Goal: Task Accomplishment & Management: Use online tool/utility

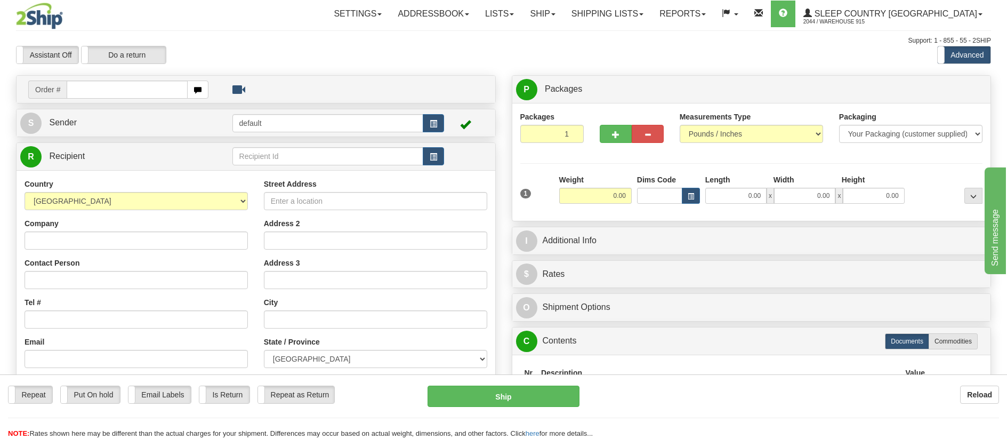
click at [677, 46] on div "Assistant On Assistant Off Do a return Do a return Previous Next Standard Advan…" at bounding box center [503, 55] width 991 height 18
click at [146, 90] on input "text" at bounding box center [127, 90] width 121 height 18
type input "9007I126308"
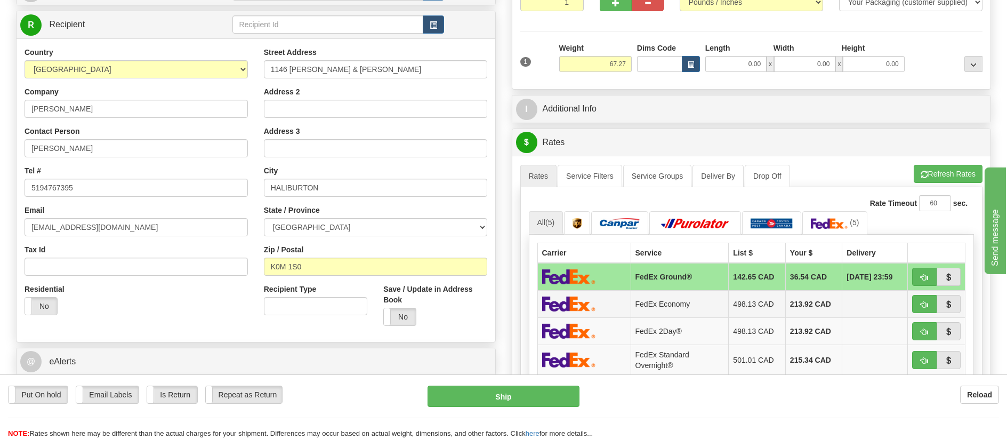
scroll to position [213, 0]
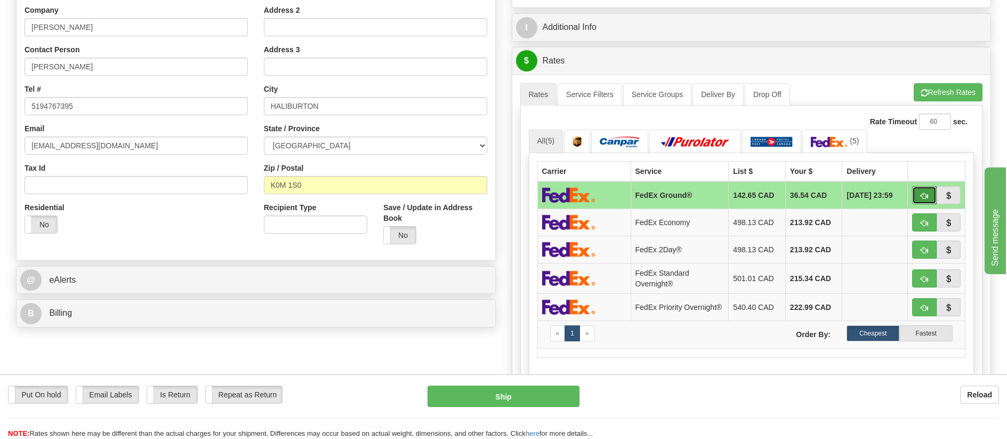
click at [926, 197] on span "button" at bounding box center [924, 196] width 7 height 7
type input "92"
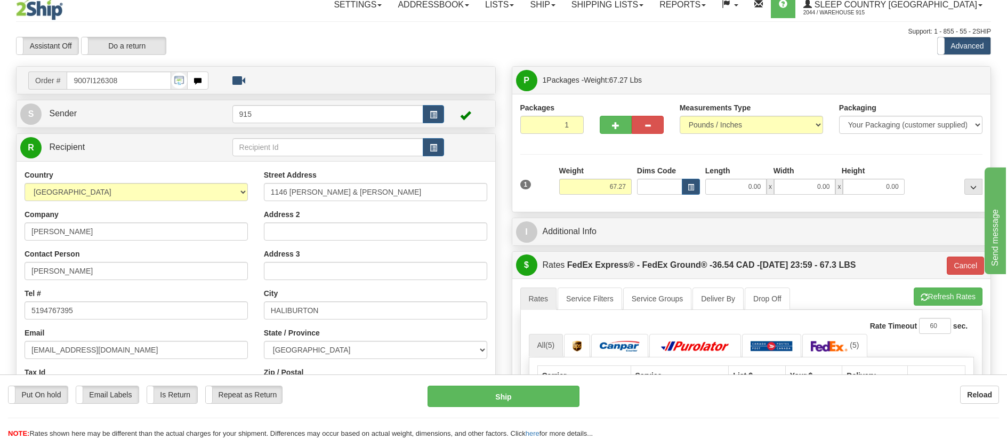
scroll to position [0, 0]
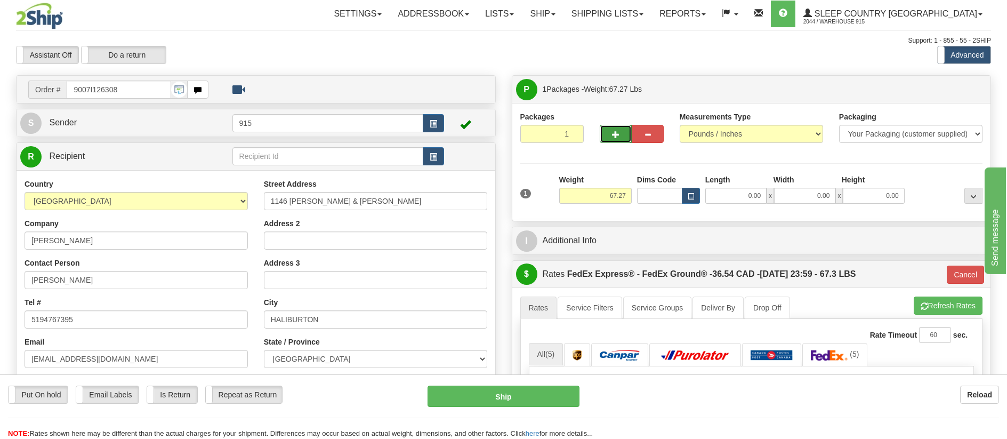
click at [618, 131] on span "button" at bounding box center [615, 134] width 7 height 7
type input "2"
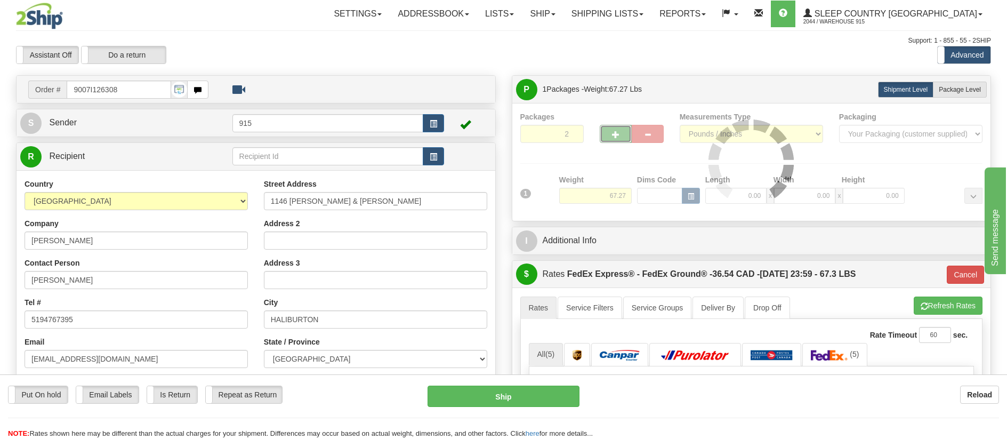
type input "92"
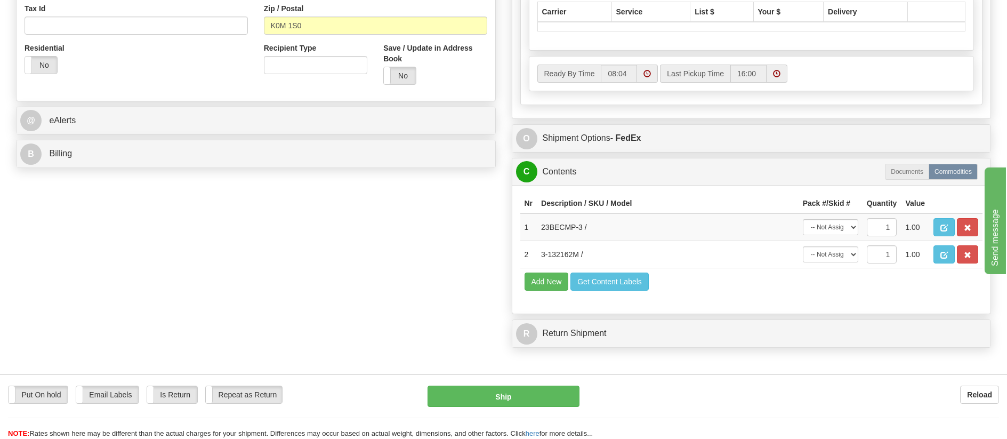
scroll to position [373, 0]
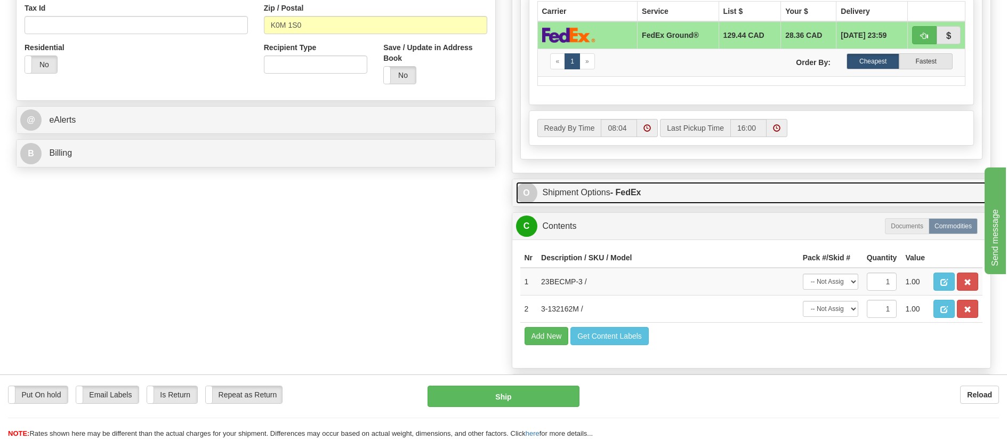
click at [717, 193] on link "O Shipment Options - FedEx" at bounding box center [751, 193] width 471 height 22
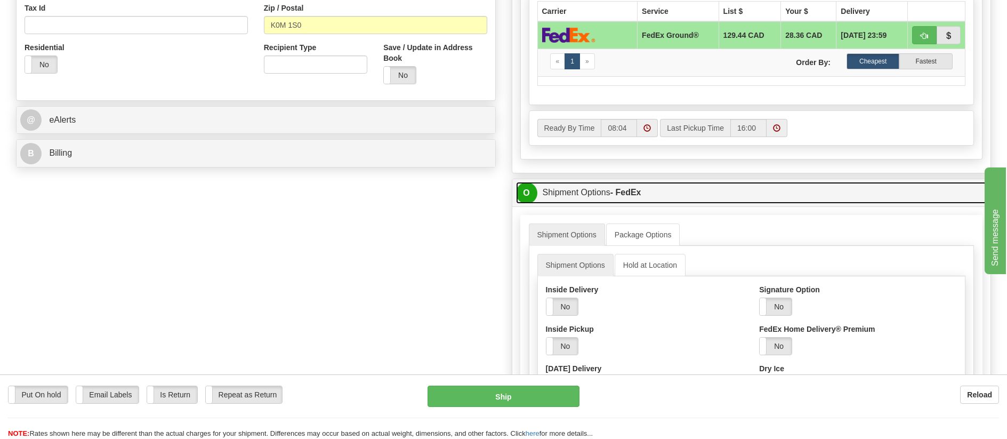
scroll to position [427, 0]
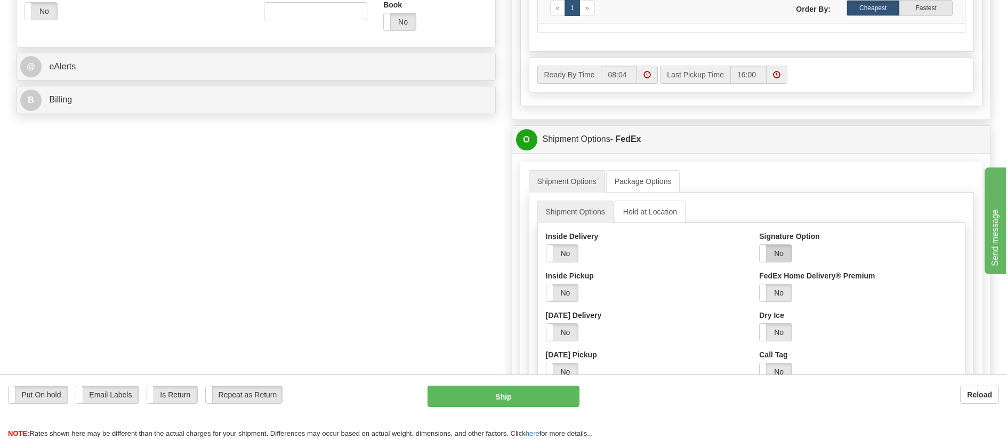
click at [786, 255] on label "No" at bounding box center [776, 253] width 32 height 17
drag, startPoint x: 801, startPoint y: 289, endPoint x: 803, endPoint y: 294, distance: 5.6
click at [801, 289] on select "Adult Direct Indirect No Signature Required Service Default" at bounding box center [804, 293] width 91 height 18
select select "2"
click at [759, 284] on select "Adult Direct Indirect No Signature Required Service Default" at bounding box center [804, 293] width 91 height 18
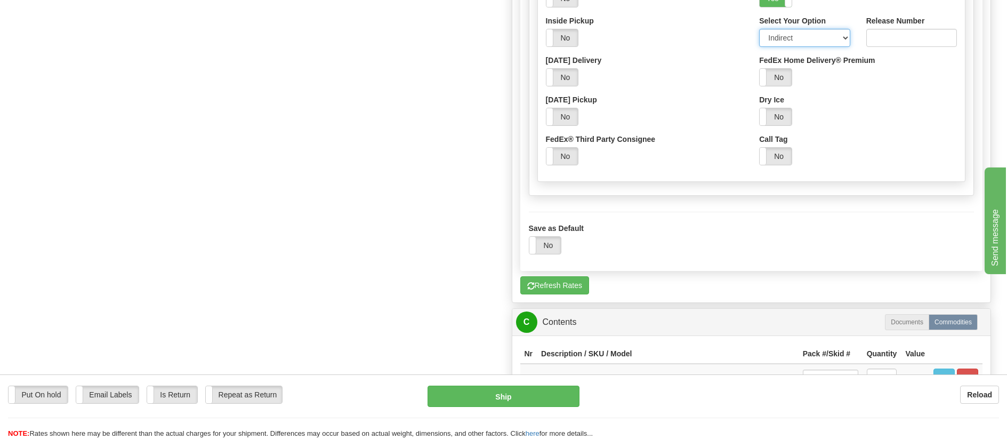
scroll to position [800, 0]
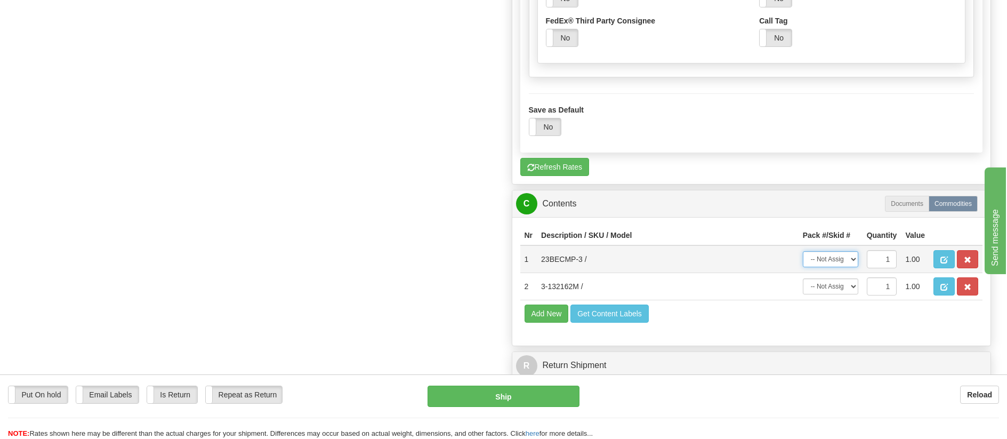
click at [843, 261] on select "-- Not Assigned -- Package 1 Package 2" at bounding box center [830, 259] width 55 height 16
select select "0"
click at [803, 251] on select "-- Not Assigned -- Package 1 Package 2" at bounding box center [830, 259] width 55 height 16
click at [837, 286] on select "-- Not Assigned -- Package 1 Package 2" at bounding box center [830, 286] width 55 height 16
select select "1"
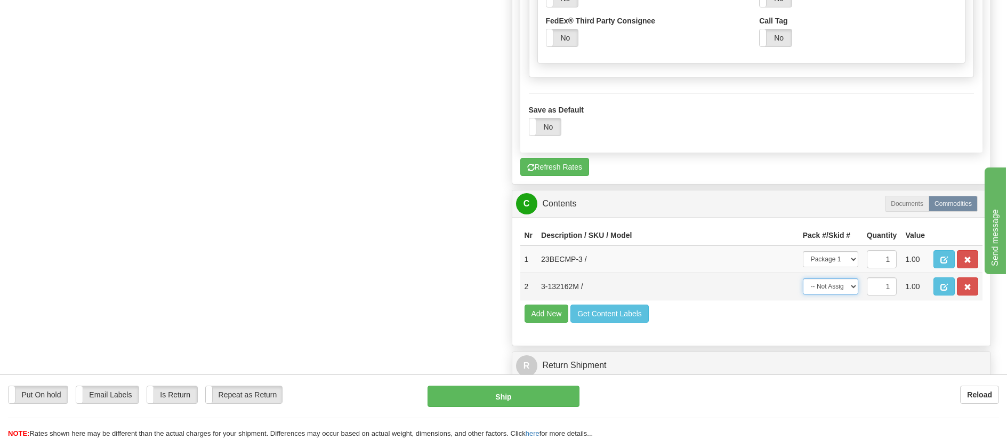
click at [803, 278] on select "-- Not Assigned -- Package 1 Package 2" at bounding box center [830, 286] width 55 height 16
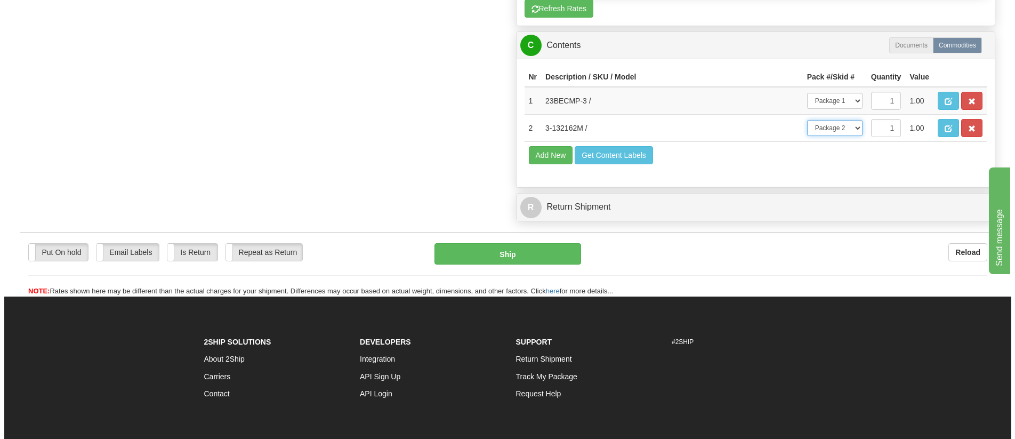
scroll to position [960, 0]
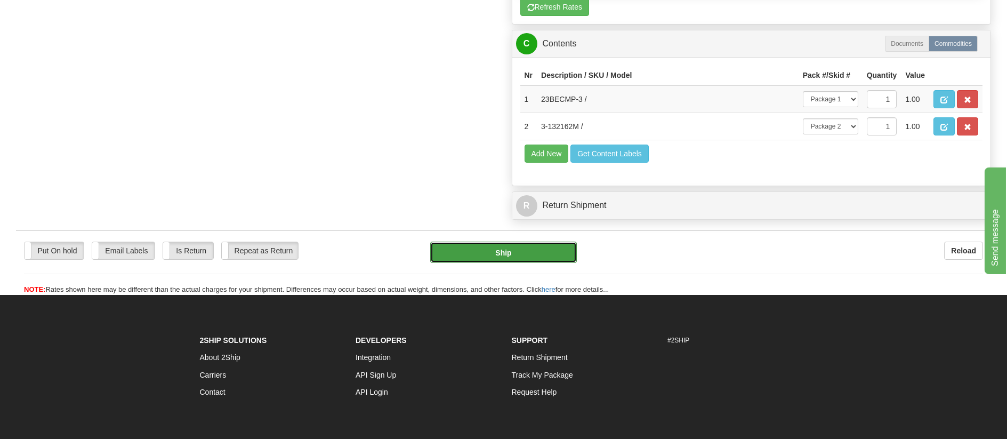
click at [444, 247] on button "Ship" at bounding box center [503, 252] width 147 height 21
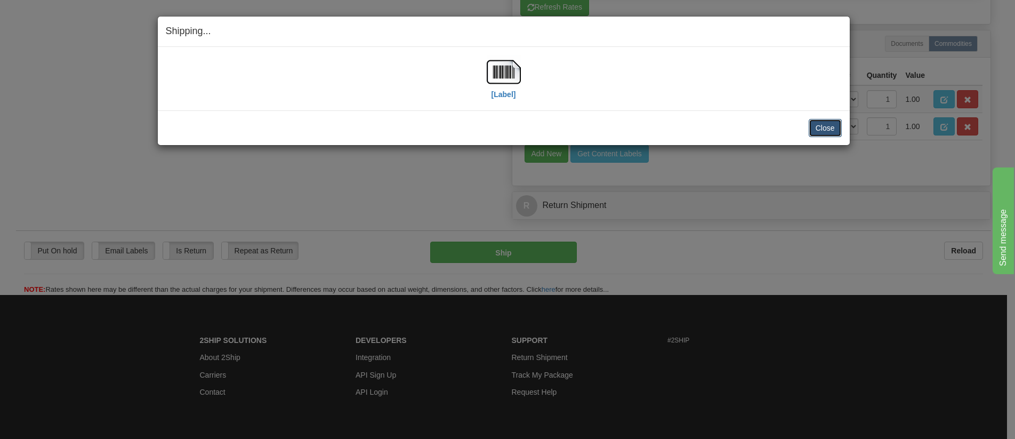
click at [819, 127] on button "Close" at bounding box center [825, 128] width 33 height 18
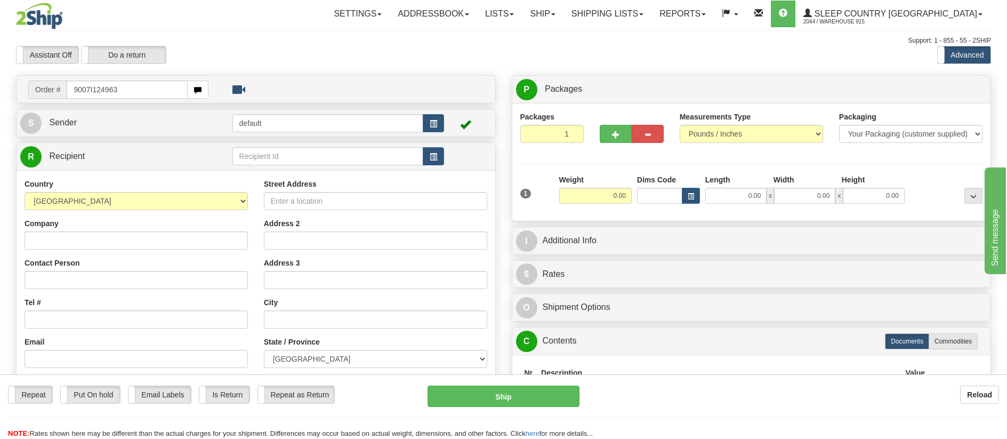
type input "9007I124963"
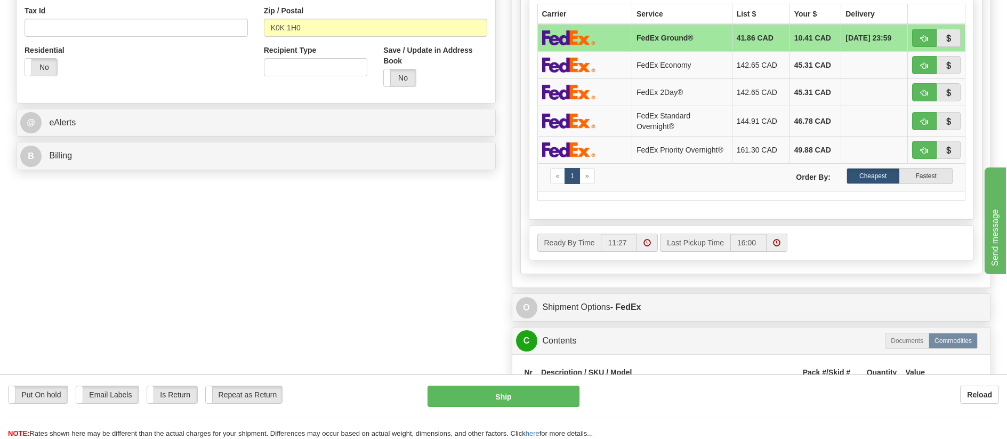
scroll to position [373, 0]
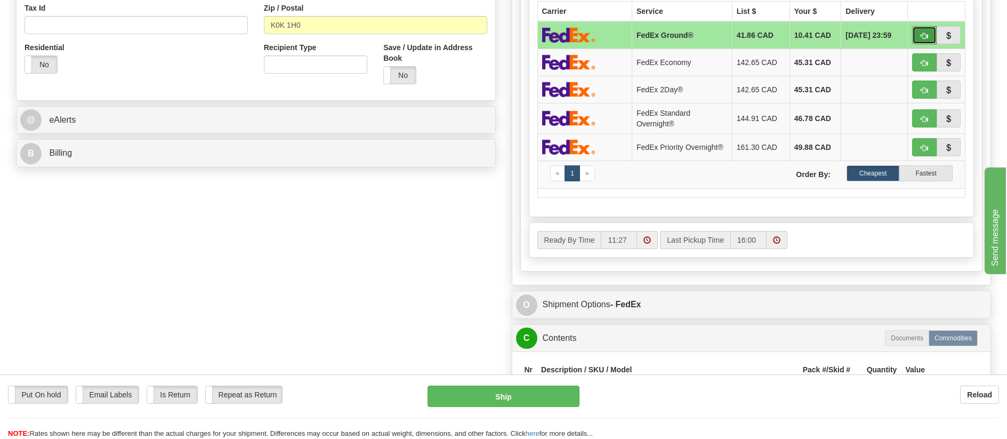
click at [927, 30] on button "button" at bounding box center [925, 35] width 25 height 18
type input "92"
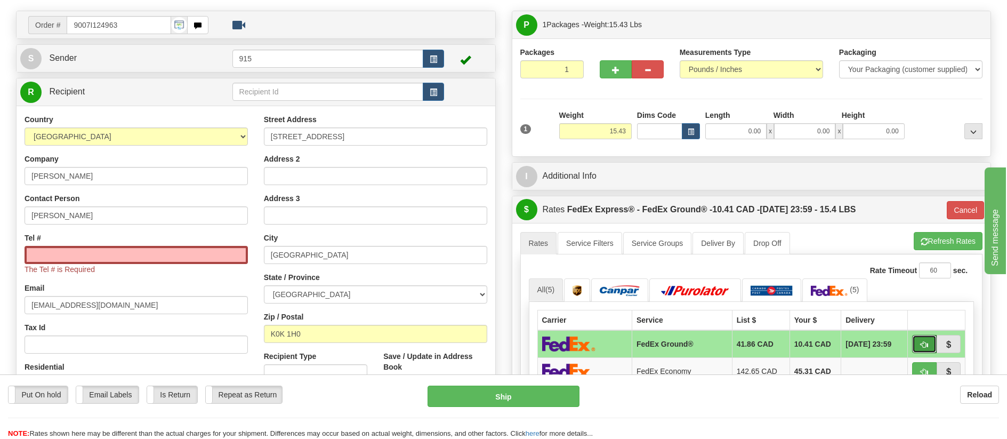
scroll to position [64, 0]
click at [127, 259] on input "Tel #" at bounding box center [136, 255] width 223 height 18
type input "7777777"
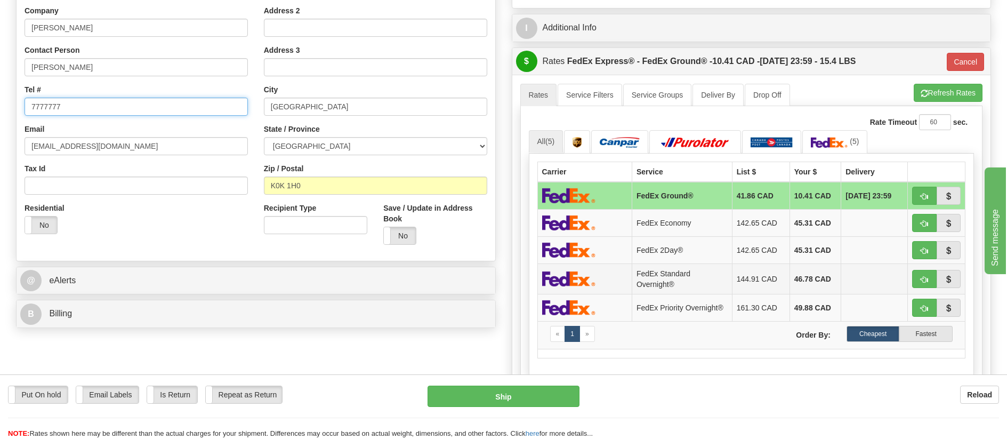
scroll to position [224, 0]
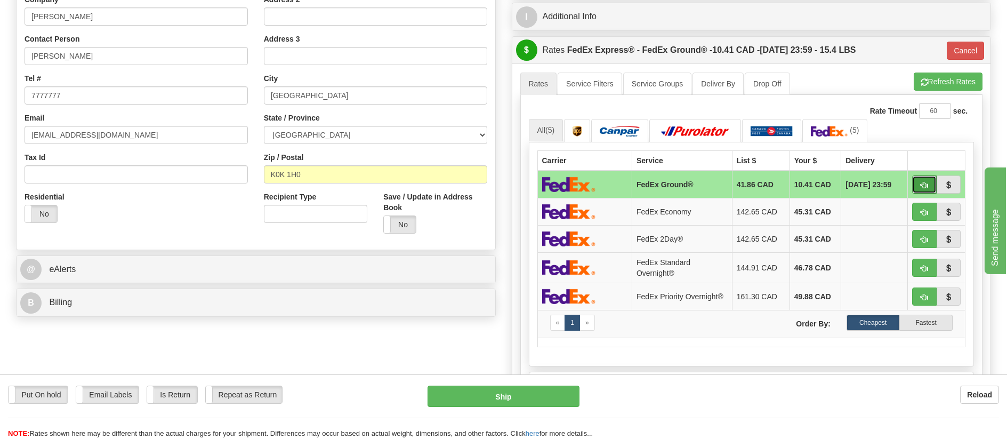
click at [921, 185] on span "button" at bounding box center [924, 185] width 7 height 7
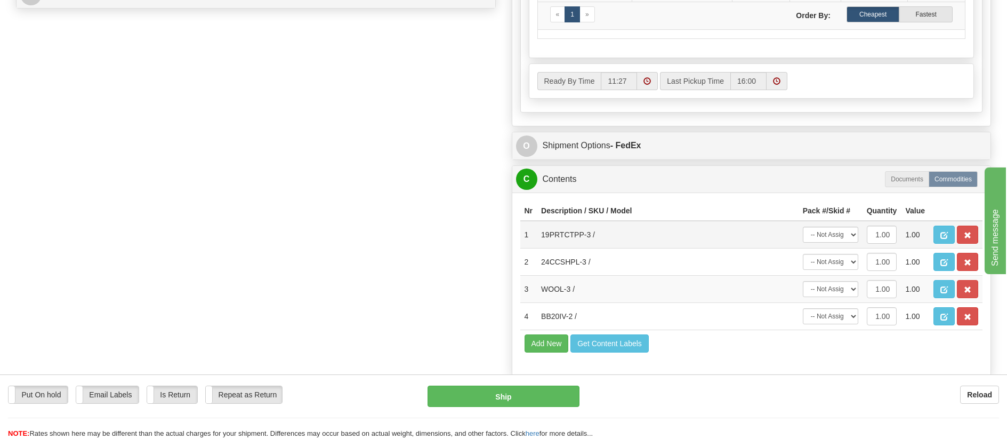
scroll to position [533, 0]
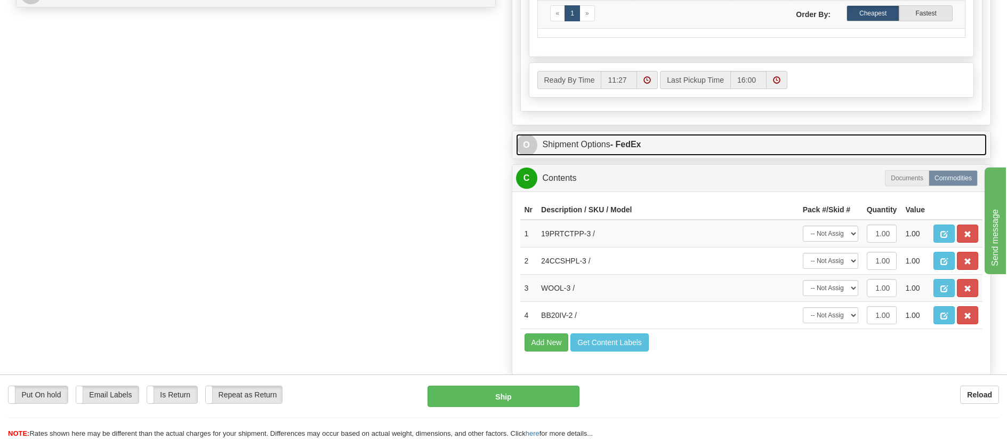
click at [655, 151] on link "O Shipment Options - FedEx" at bounding box center [751, 145] width 471 height 22
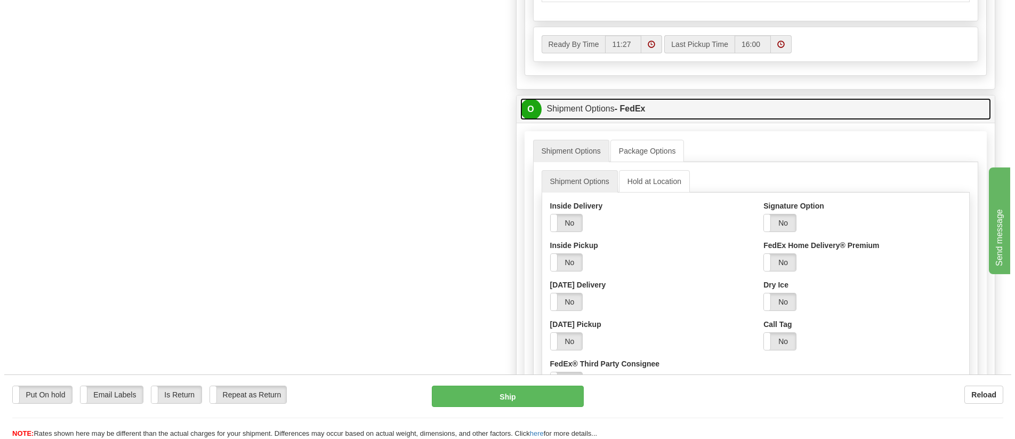
scroll to position [693, 0]
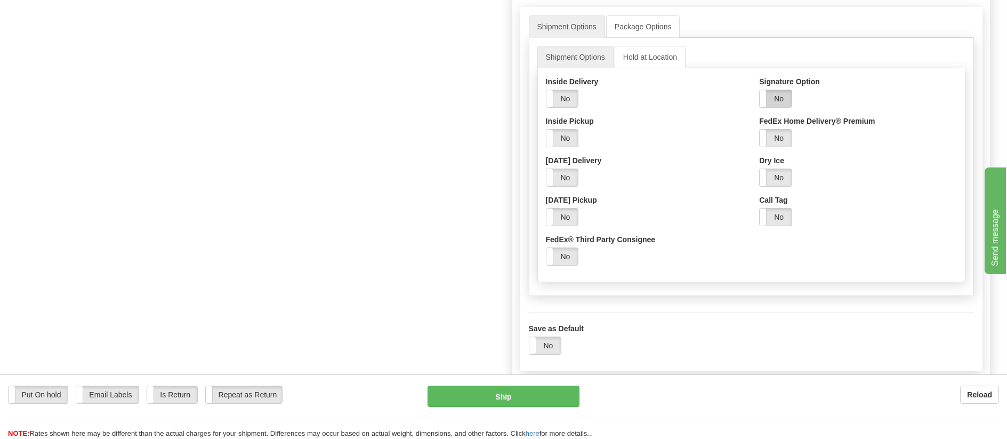
click at [778, 103] on label "No" at bounding box center [776, 98] width 32 height 17
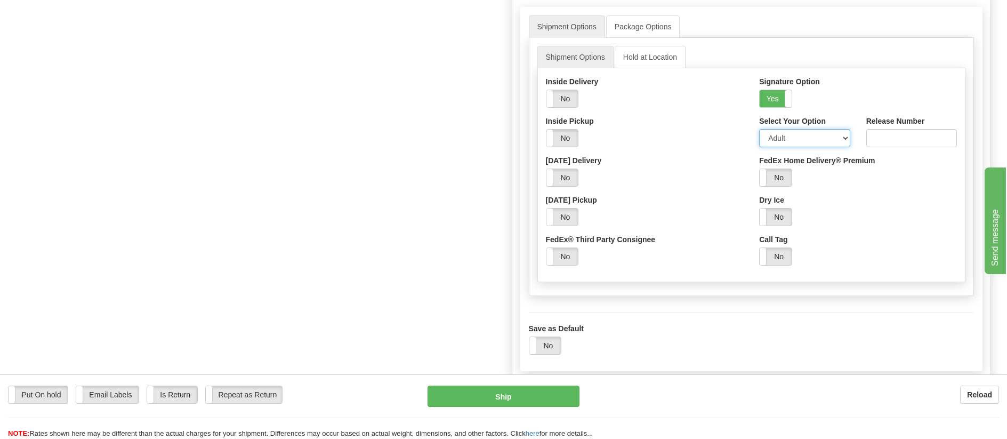
click at [786, 137] on select "Adult Direct Indirect No Signature Required Service Default" at bounding box center [804, 138] width 91 height 18
select select "2"
click at [759, 132] on select "Adult Direct Indirect No Signature Required Service Default" at bounding box center [804, 138] width 91 height 18
click at [542, 394] on button "Ship" at bounding box center [504, 396] width 152 height 21
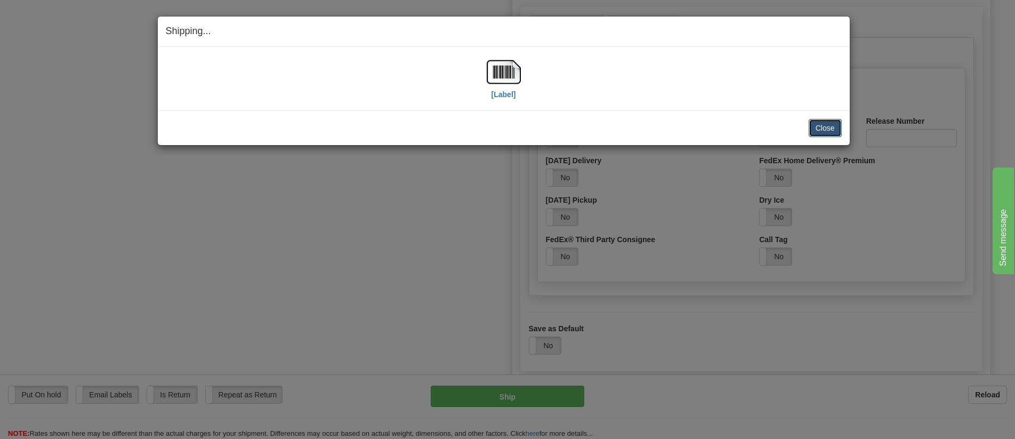
click at [830, 129] on button "Close" at bounding box center [825, 128] width 33 height 18
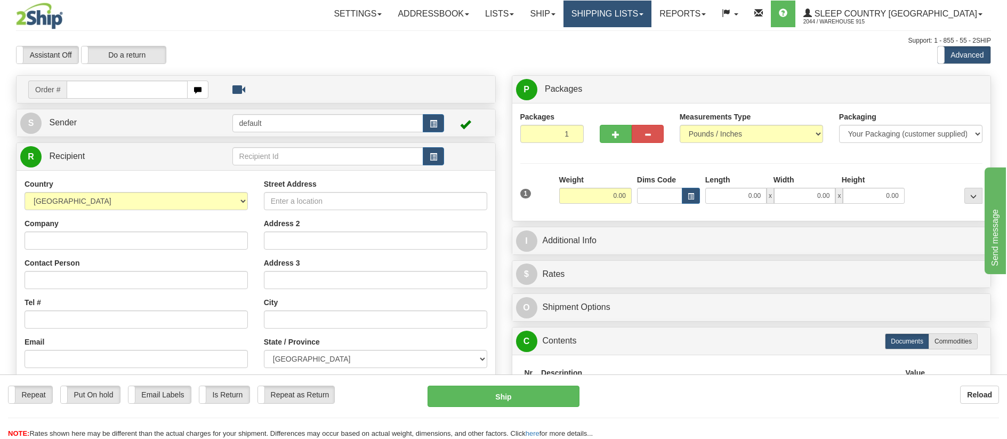
click at [652, 15] on link "Shipping lists" at bounding box center [608, 14] width 88 height 27
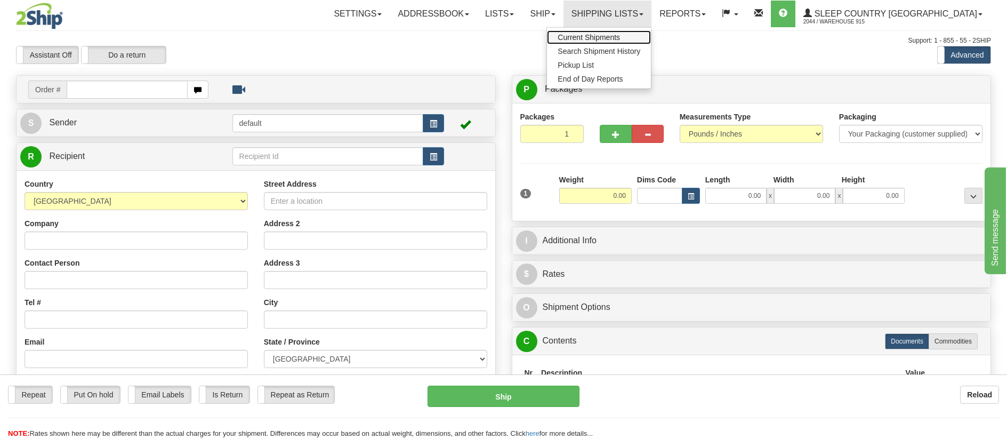
click at [651, 33] on link "Current Shipments" at bounding box center [599, 37] width 104 height 14
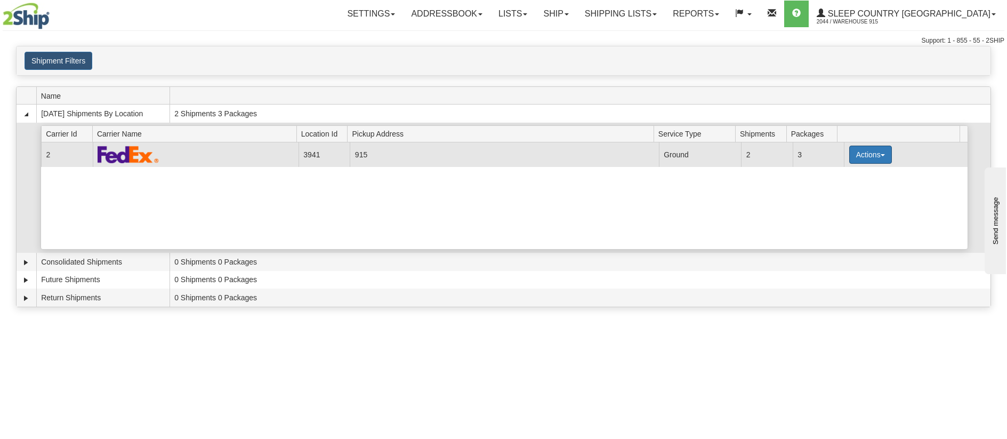
click at [870, 149] on button "Actions" at bounding box center [871, 155] width 43 height 18
click at [864, 177] on link "Details" at bounding box center [848, 175] width 85 height 14
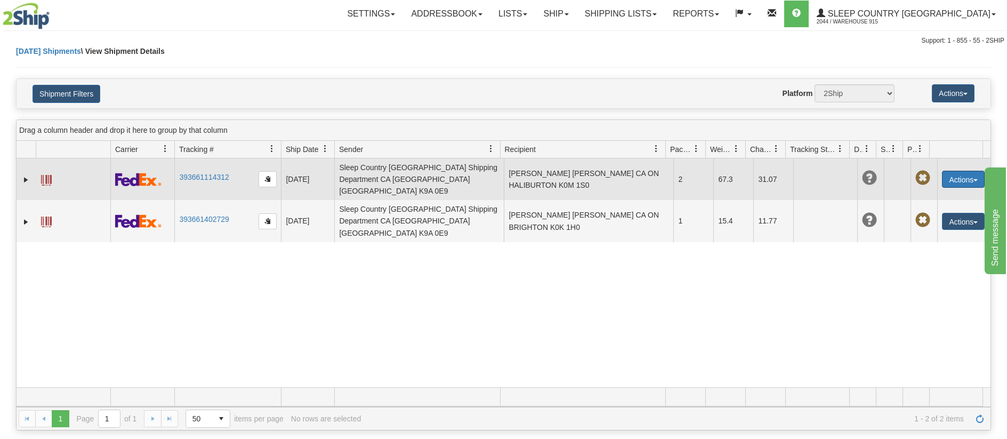
click at [960, 173] on button "Actions" at bounding box center [963, 179] width 43 height 17
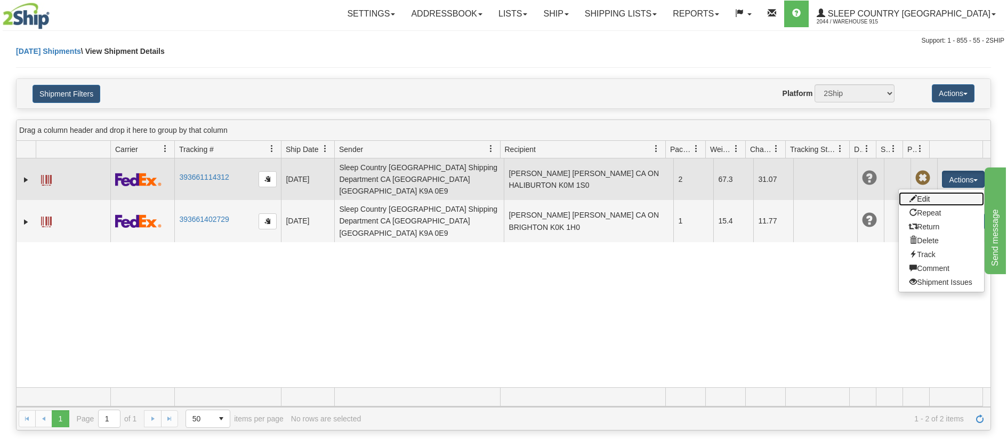
click at [939, 192] on link "Edit" at bounding box center [941, 199] width 85 height 14
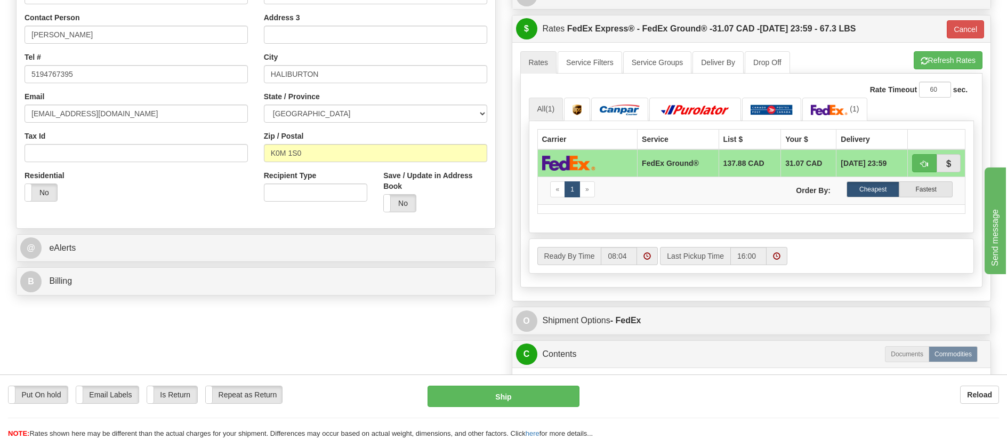
scroll to position [267, 0]
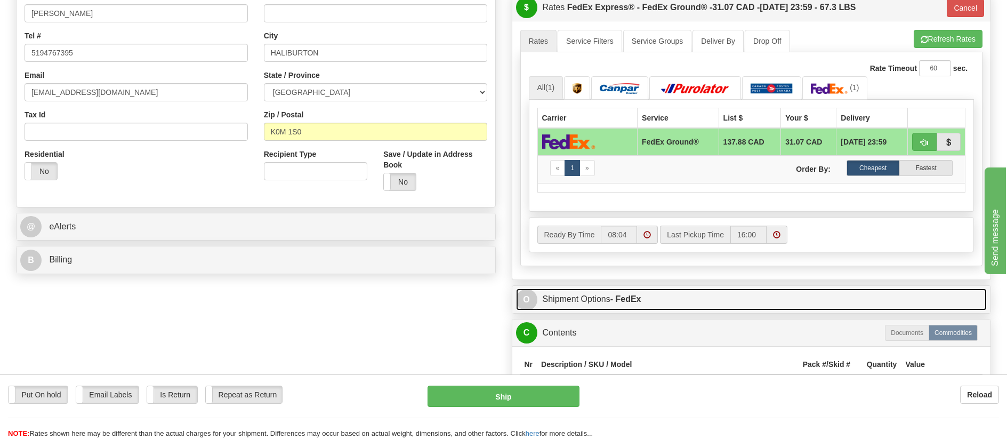
click at [668, 295] on link "O Shipment Options - FedEx" at bounding box center [751, 300] width 471 height 22
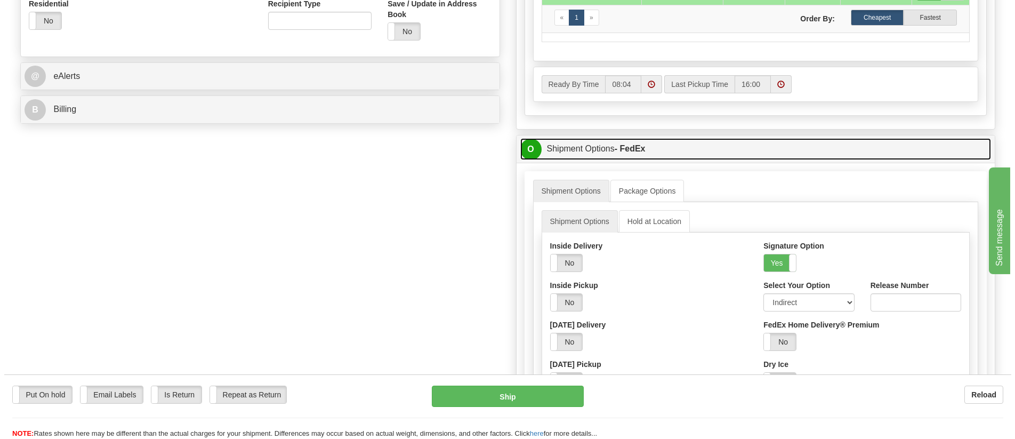
scroll to position [427, 0]
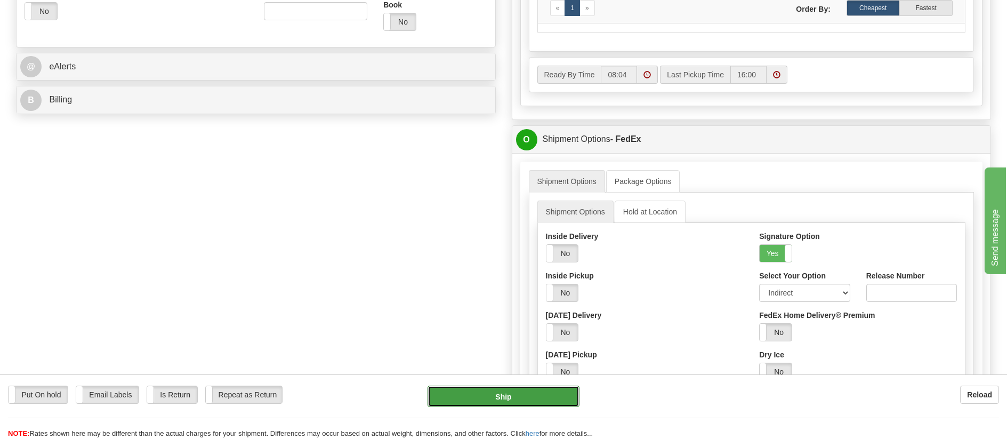
click at [551, 394] on button "Ship" at bounding box center [504, 396] width 152 height 21
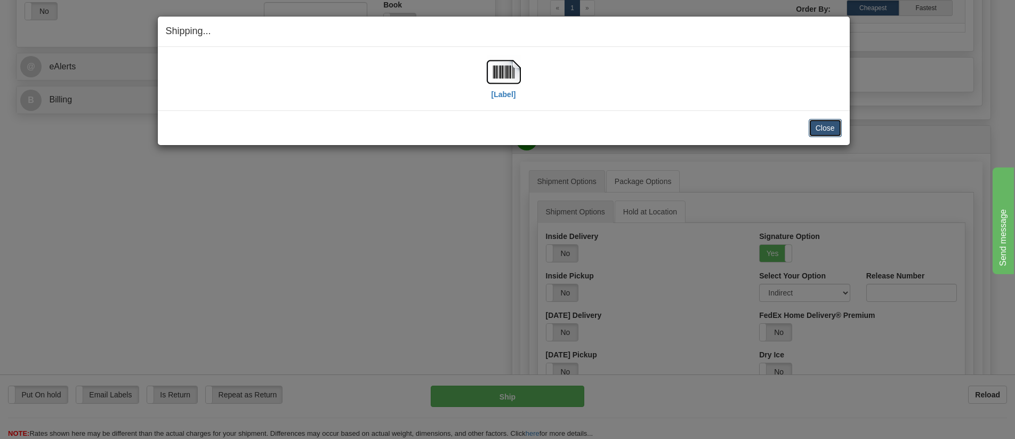
click at [822, 136] on button "Close" at bounding box center [825, 128] width 33 height 18
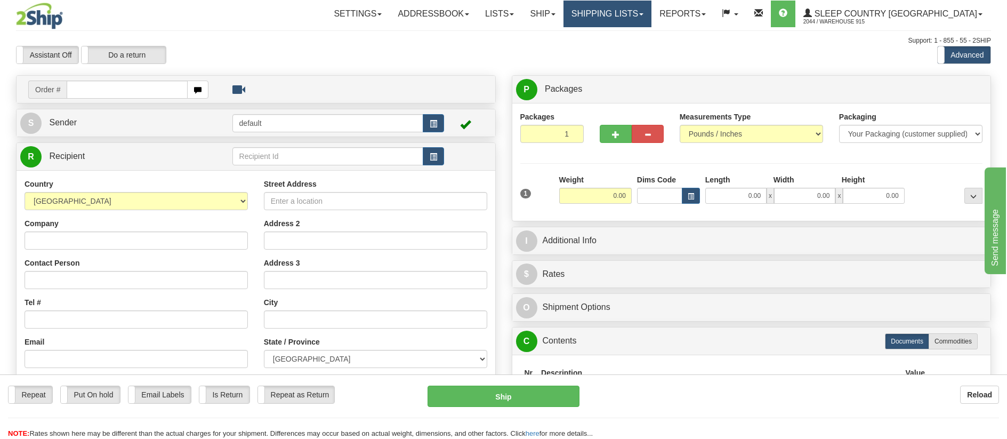
click at [652, 14] on link "Shipping lists" at bounding box center [608, 14] width 88 height 27
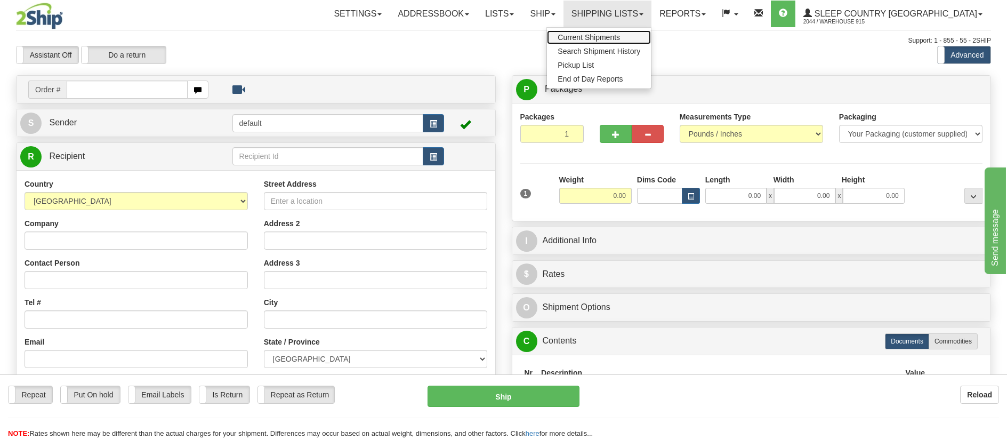
click at [620, 35] on span "Current Shipments" at bounding box center [589, 37] width 62 height 9
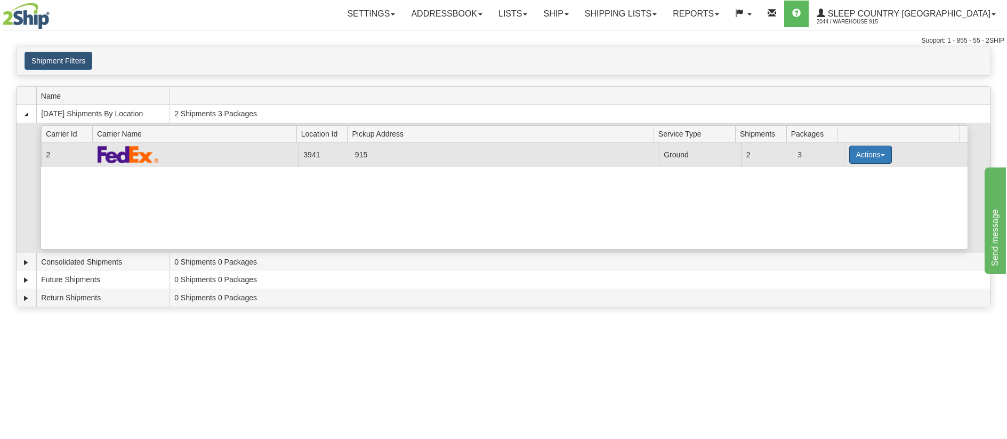
click at [874, 153] on button "Actions" at bounding box center [871, 155] width 43 height 18
click at [844, 229] on link "Print" at bounding box center [848, 230] width 85 height 14
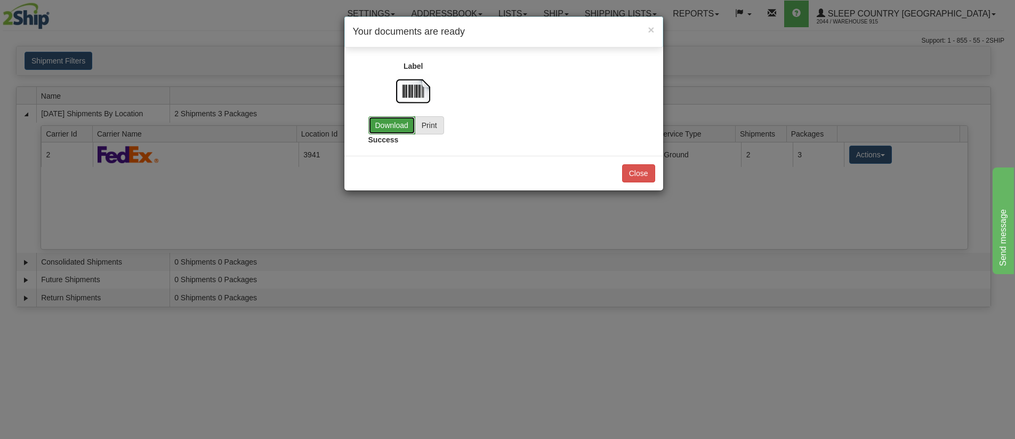
click at [405, 125] on link "Download" at bounding box center [392, 125] width 47 height 18
click at [645, 175] on button "Close" at bounding box center [638, 173] width 33 height 18
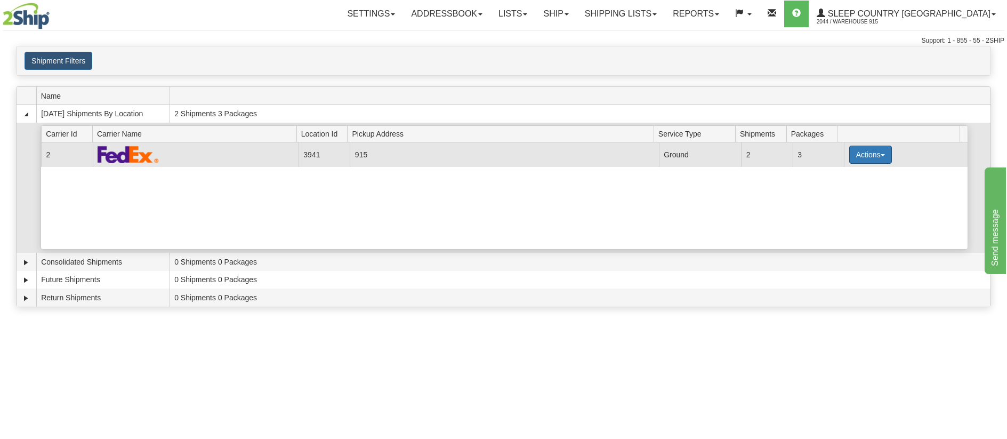
click at [881, 156] on span "button" at bounding box center [883, 155] width 4 height 2
click at [846, 194] on link "Close" at bounding box center [848, 189] width 85 height 14
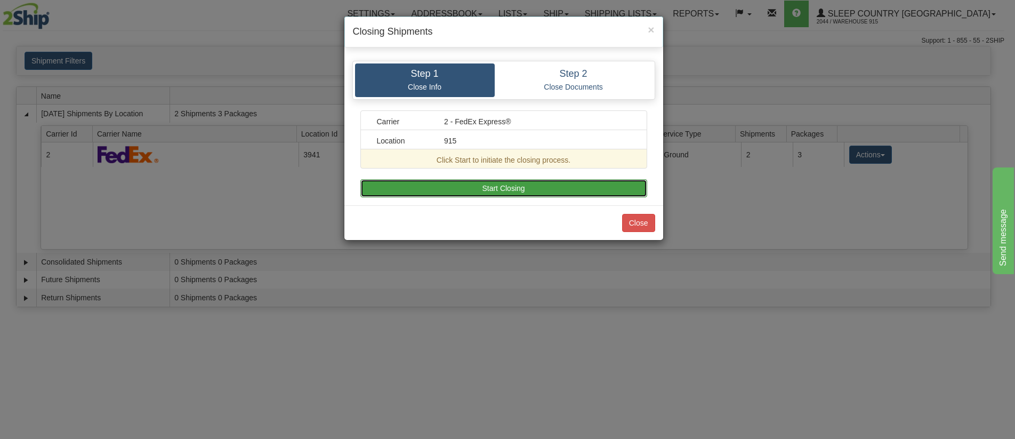
click at [489, 190] on button "Start Closing" at bounding box center [504, 188] width 287 height 18
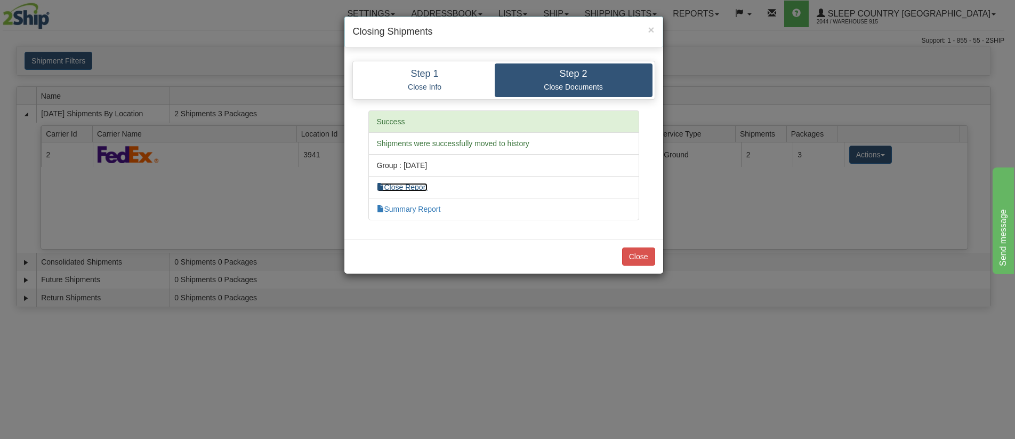
click at [414, 185] on link "Close Report" at bounding box center [402, 187] width 51 height 9
click at [632, 251] on button "Close" at bounding box center [638, 256] width 33 height 18
